Goal: Subscribe to service/newsletter

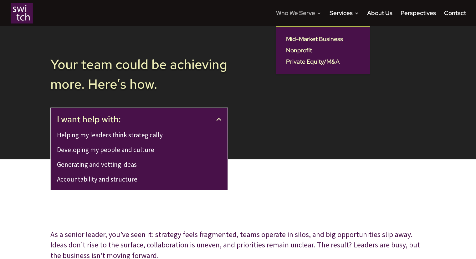
click at [290, 14] on link "Who We Serve" at bounding box center [298, 18] width 45 height 15
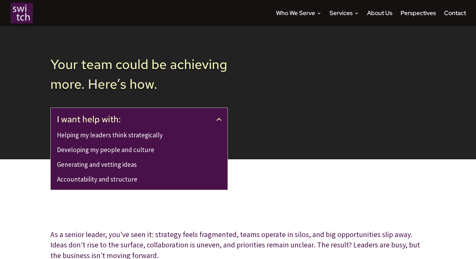
click at [115, 134] on link "Helping my leaders think strategically" at bounding box center [110, 135] width 106 height 8
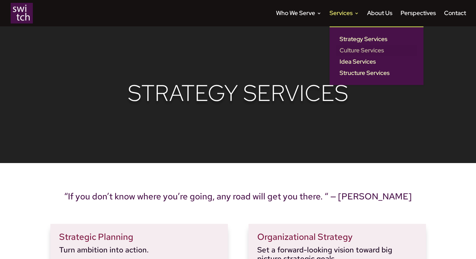
click at [346, 50] on link "Culture Services" at bounding box center [376, 50] width 81 height 11
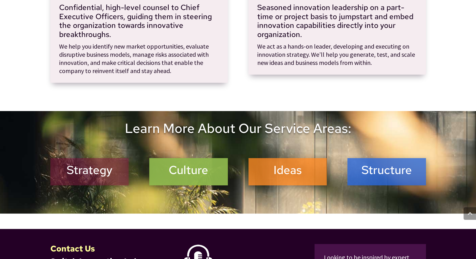
scroll to position [359, 0]
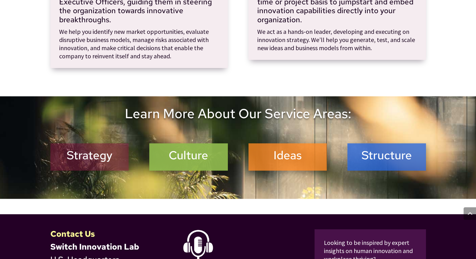
click at [212, 158] on h2 "Culture" at bounding box center [188, 156] width 70 height 17
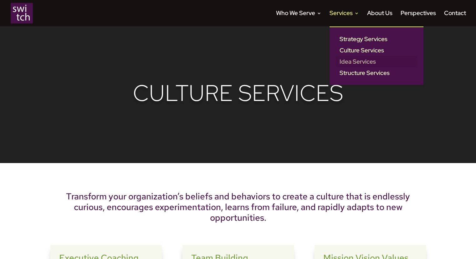
click at [356, 60] on link "Idea Services" at bounding box center [376, 61] width 81 height 11
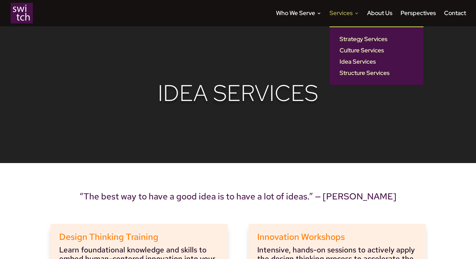
click at [331, 11] on link "Services" at bounding box center [344, 18] width 29 height 15
click at [351, 37] on link "Strategy Services" at bounding box center [376, 39] width 81 height 11
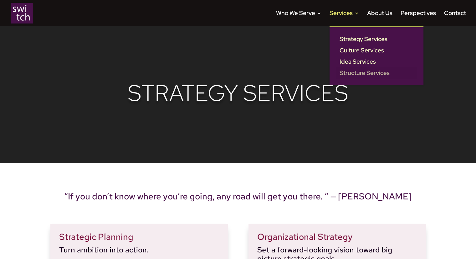
click at [363, 75] on link "Structure Services" at bounding box center [376, 72] width 81 height 11
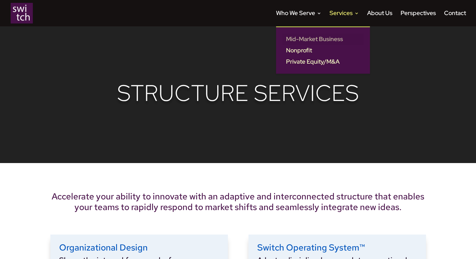
click at [299, 39] on link "Mid-Market Business" at bounding box center [323, 39] width 81 height 11
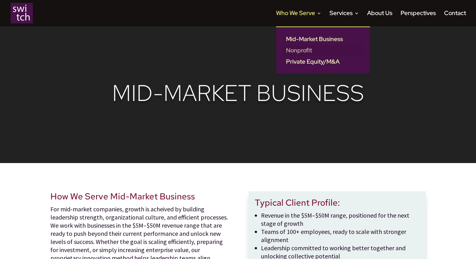
click at [296, 49] on link "Nonprofit" at bounding box center [323, 50] width 81 height 11
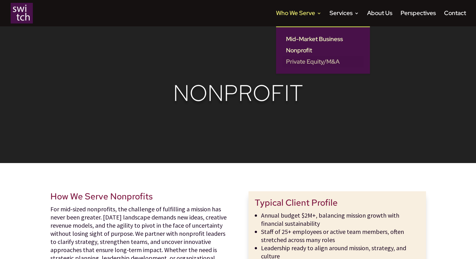
click at [302, 61] on link "Private Equity/M&A" at bounding box center [323, 61] width 81 height 11
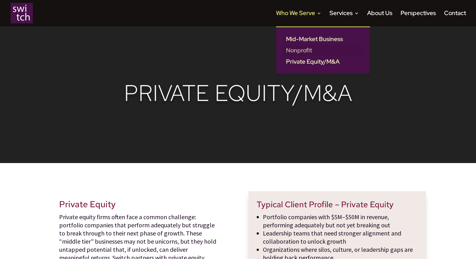
click at [300, 49] on link "Nonprofit" at bounding box center [323, 50] width 81 height 11
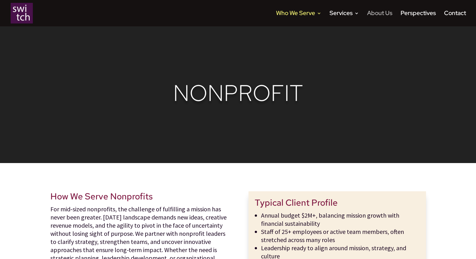
click at [381, 13] on link "About Us" at bounding box center [379, 18] width 25 height 15
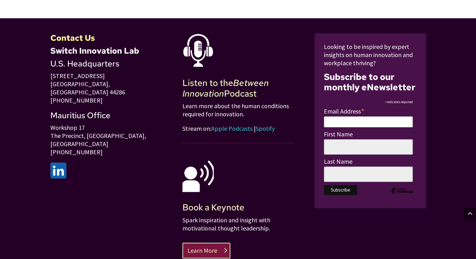
scroll to position [626, 0]
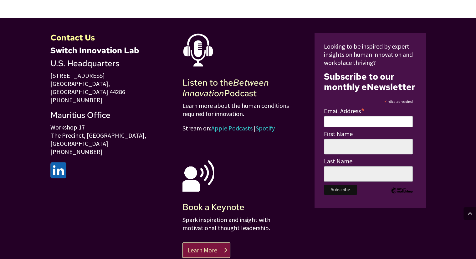
click at [268, 124] on link "Spotify" at bounding box center [265, 128] width 19 height 8
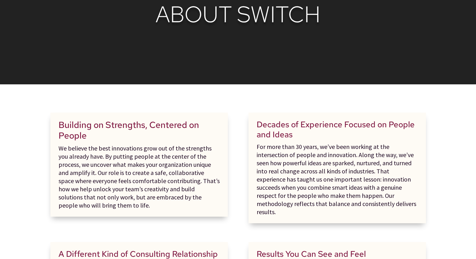
scroll to position [0, 0]
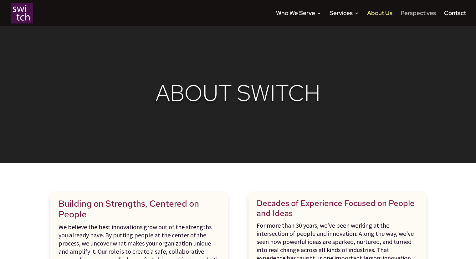
click at [422, 13] on link "Perspectives" at bounding box center [418, 18] width 35 height 15
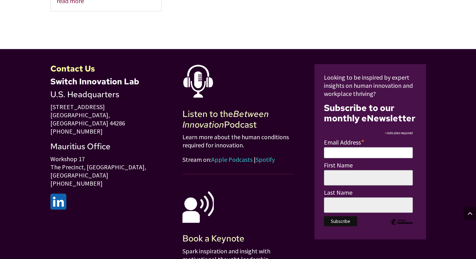
scroll to position [1129, 0]
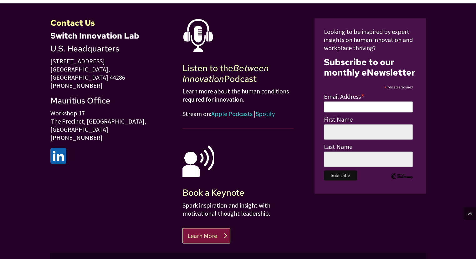
click at [57, 148] on img at bounding box center [58, 156] width 16 height 16
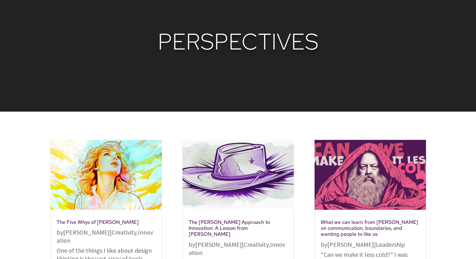
scroll to position [0, 0]
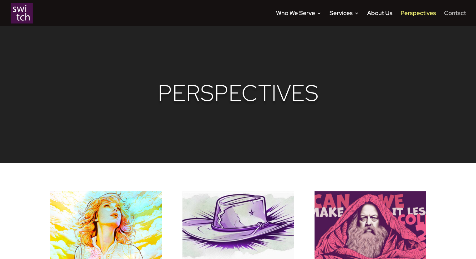
click at [454, 12] on link "Contact" at bounding box center [455, 18] width 22 height 15
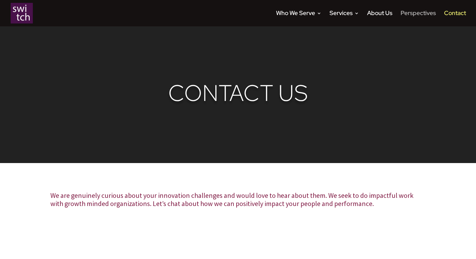
click at [413, 17] on link "Perspectives" at bounding box center [418, 18] width 35 height 15
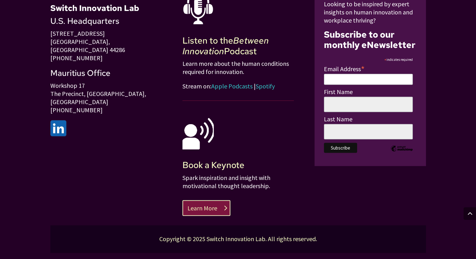
scroll to position [1160, 0]
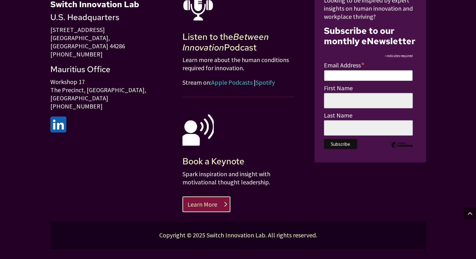
click at [352, 70] on input "Email Address *" at bounding box center [368, 75] width 89 height 11
type input "[EMAIL_ADDRESS][DOMAIN_NAME]"
click at [348, 96] on input "First Name" at bounding box center [368, 100] width 89 height 15
type input "[PERSON_NAME]"
type input "Hacker"
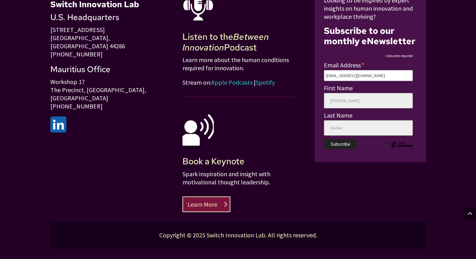
click at [330, 139] on input "Subscribe" at bounding box center [340, 144] width 33 height 10
click at [348, 139] on input "Subscribe" at bounding box center [340, 144] width 33 height 10
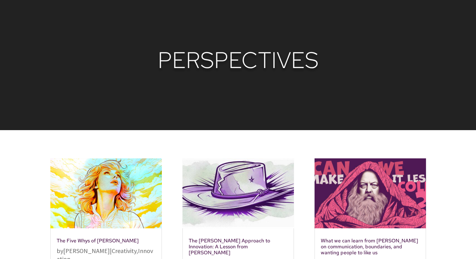
scroll to position [0, 0]
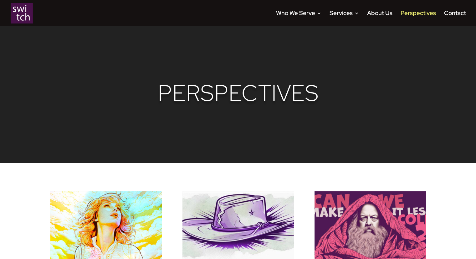
click at [25, 12] on img at bounding box center [22, 13] width 22 height 21
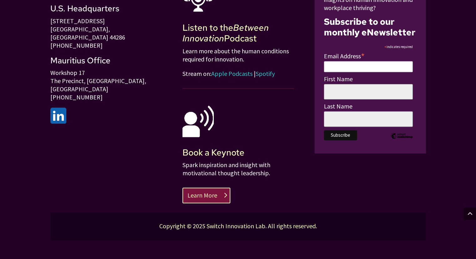
scroll to position [779, 0]
click at [346, 63] on input "Email Address *" at bounding box center [368, 66] width 89 height 11
type input "[EMAIL_ADDRESS][DOMAIN_NAME]"
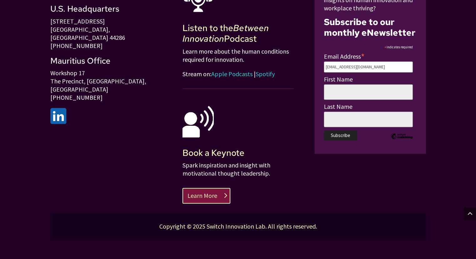
click at [340, 136] on input "Subscribe" at bounding box center [340, 135] width 33 height 10
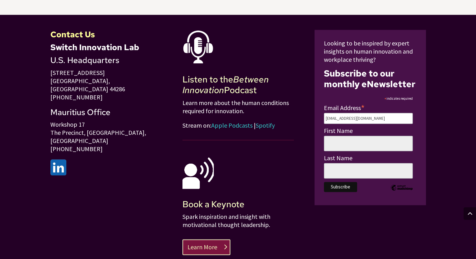
scroll to position [717, 0]
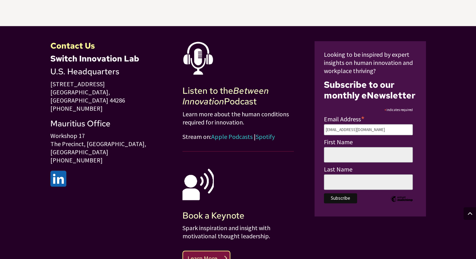
click at [217, 253] on link "Learn More" at bounding box center [207, 258] width 48 height 16
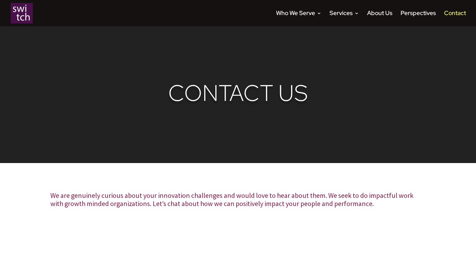
click at [26, 15] on img at bounding box center [22, 13] width 22 height 21
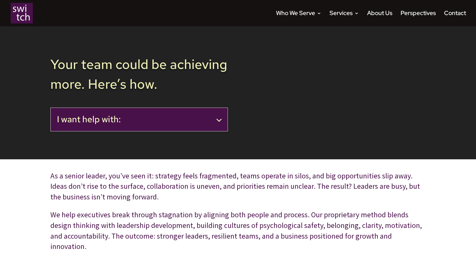
click at [165, 122] on h2 "I want help with:" at bounding box center [139, 119] width 164 height 11
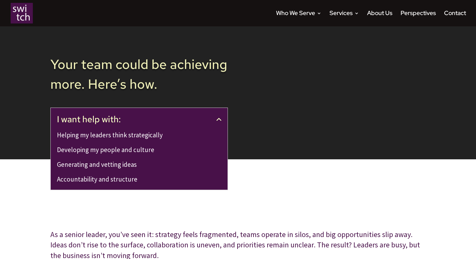
click at [98, 83] on h2 "Your team could be achieving more. Here’s how." at bounding box center [139, 75] width 178 height 43
